Goal: Information Seeking & Learning: Learn about a topic

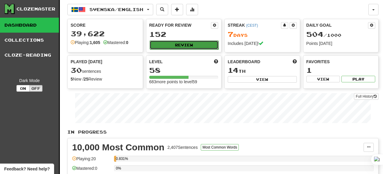
click at [178, 49] on button "Review" at bounding box center [184, 44] width 69 height 9
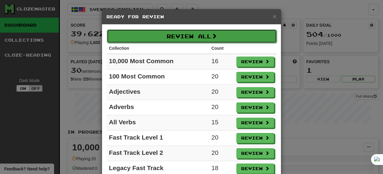
click at [244, 30] on button "Review All" at bounding box center [192, 36] width 170 height 14
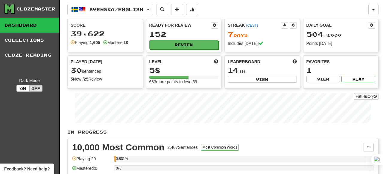
select select "**"
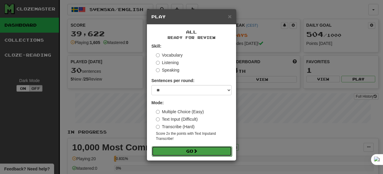
click at [201, 155] on button "Go" at bounding box center [192, 151] width 80 height 10
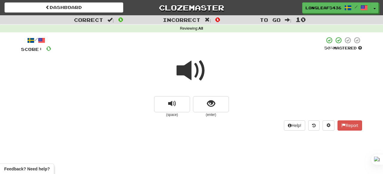
click at [203, 66] on span at bounding box center [191, 71] width 30 height 30
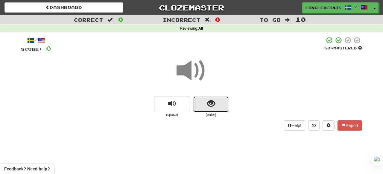
click at [212, 109] on button "show sentence" at bounding box center [211, 104] width 36 height 16
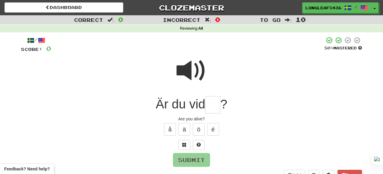
click at [194, 67] on span at bounding box center [191, 71] width 30 height 30
click at [214, 105] on input "text" at bounding box center [212, 105] width 15 height 18
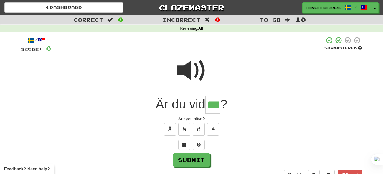
type input "***"
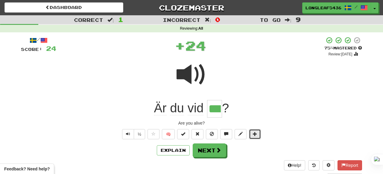
click at [254, 129] on button at bounding box center [255, 134] width 12 height 10
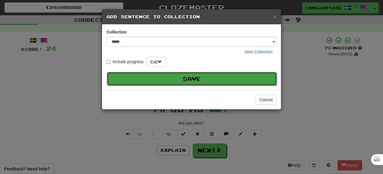
click at [205, 80] on button "Save" at bounding box center [192, 79] width 170 height 14
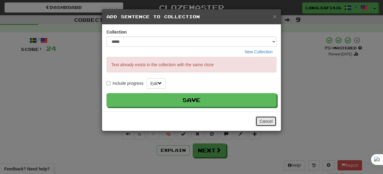
click at [258, 120] on button "Cancel" at bounding box center [265, 121] width 21 height 10
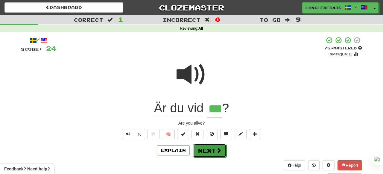
click at [221, 148] on button "Next" at bounding box center [209, 151] width 33 height 14
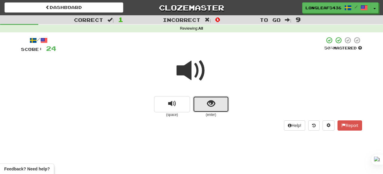
click at [217, 98] on button "show sentence" at bounding box center [211, 104] width 36 height 16
